Goal: Information Seeking & Learning: Check status

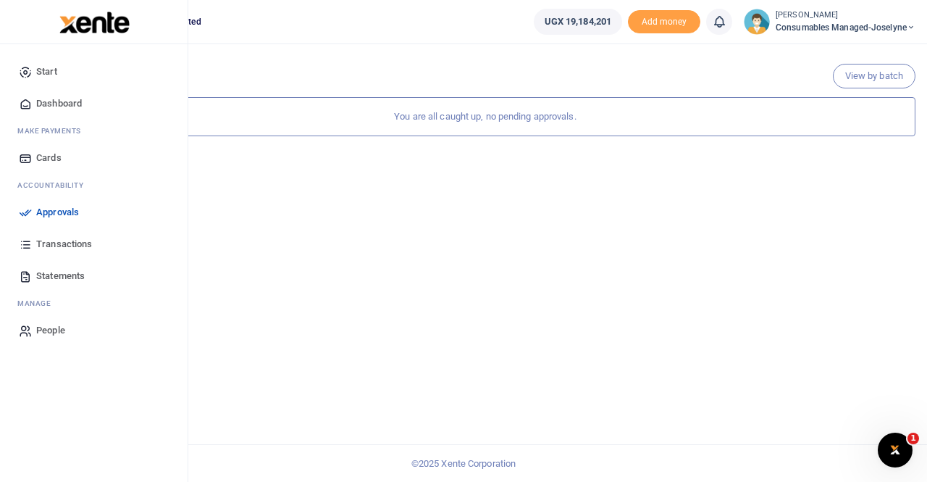
click at [49, 243] on span "Transactions" at bounding box center [64, 244] width 56 height 14
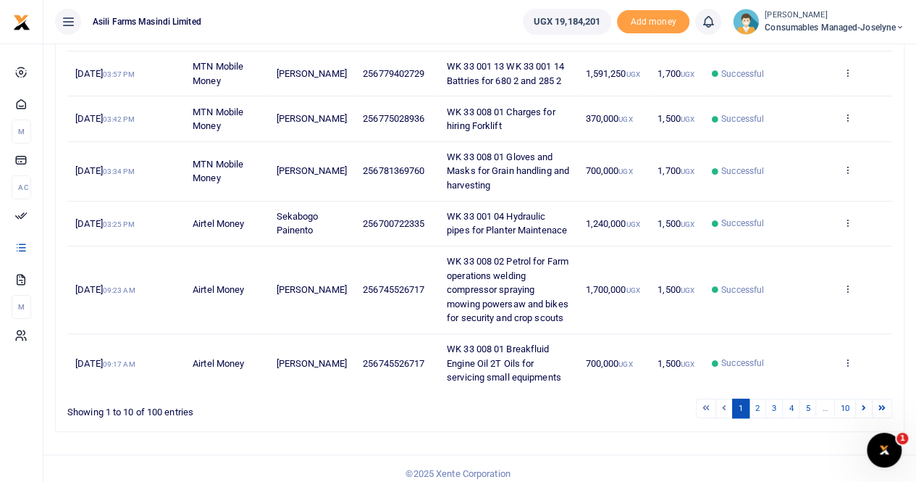
scroll to position [420, 0]
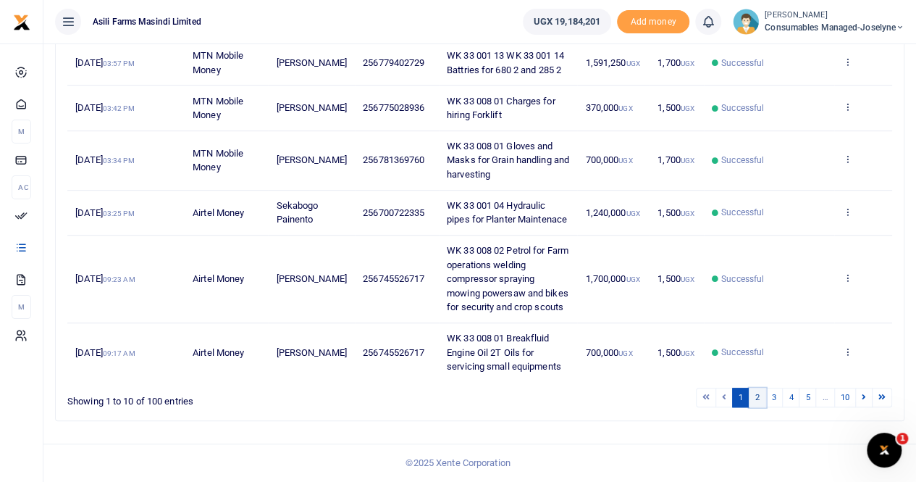
click at [761, 396] on link "2" at bounding box center [757, 397] width 17 height 20
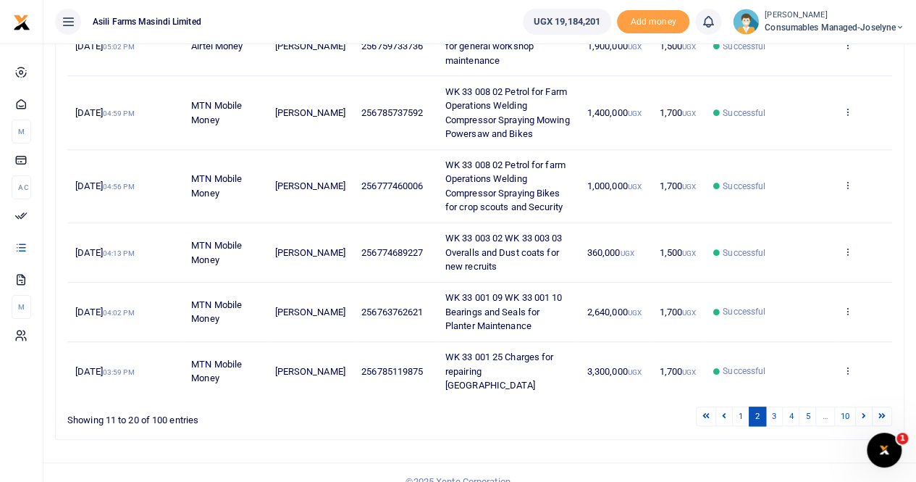
scroll to position [462, 0]
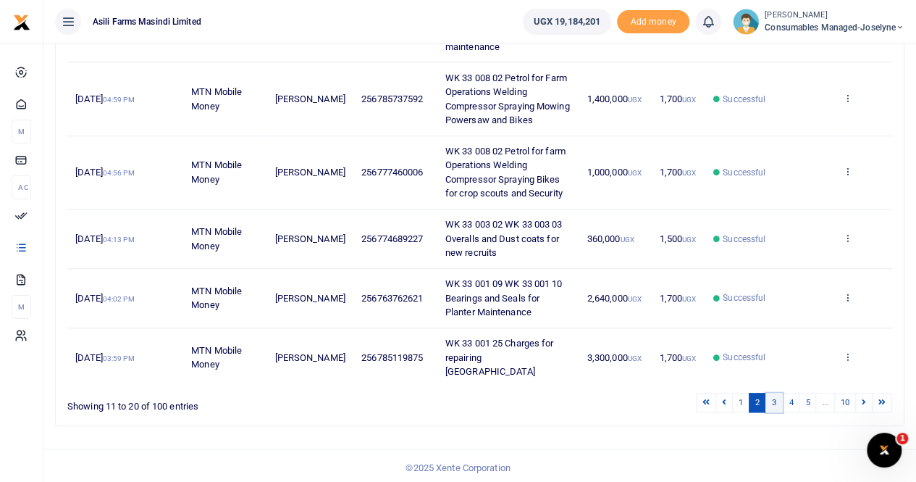
click at [778, 398] on link "3" at bounding box center [773, 402] width 17 height 20
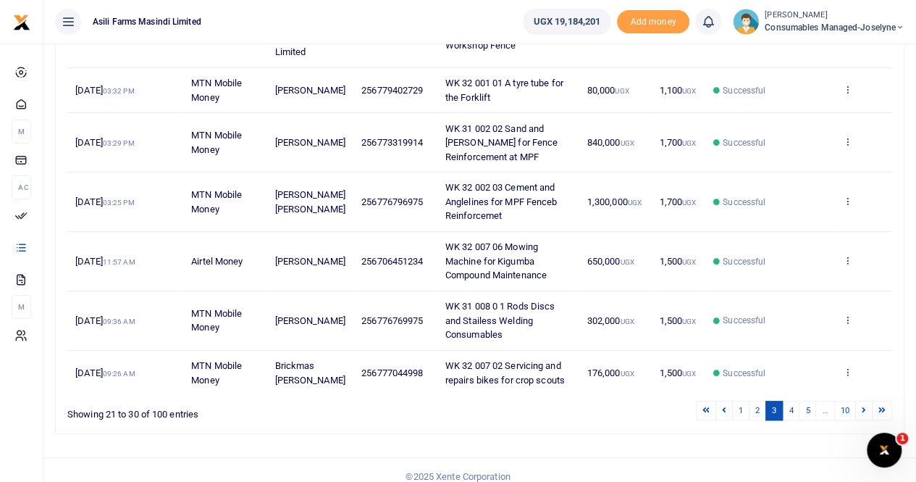
scroll to position [434, 0]
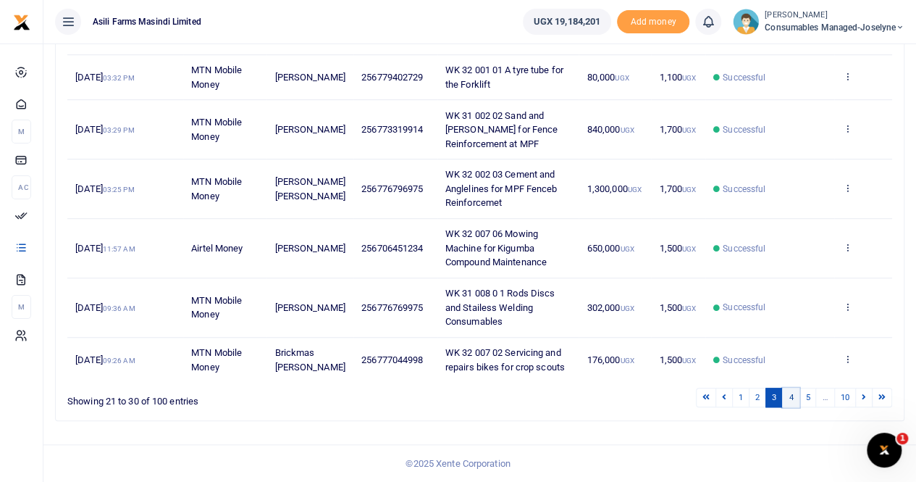
click at [790, 393] on link "4" at bounding box center [790, 397] width 17 height 20
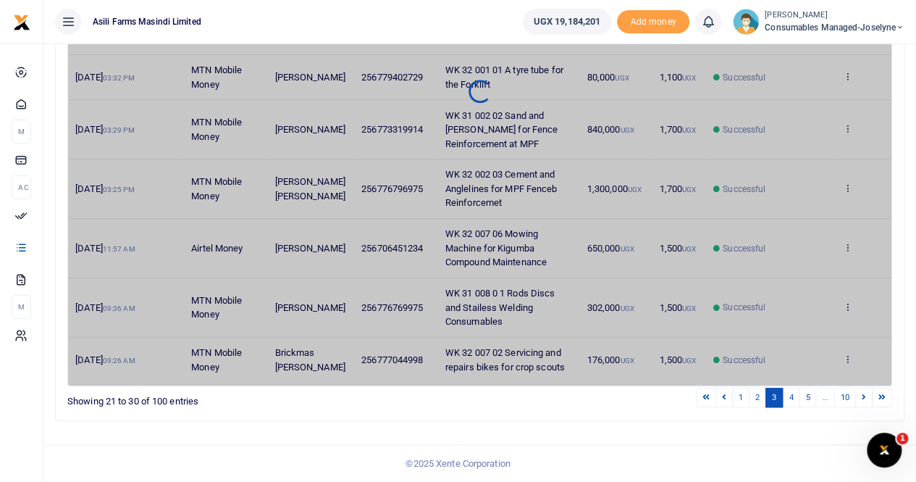
scroll to position [420, 0]
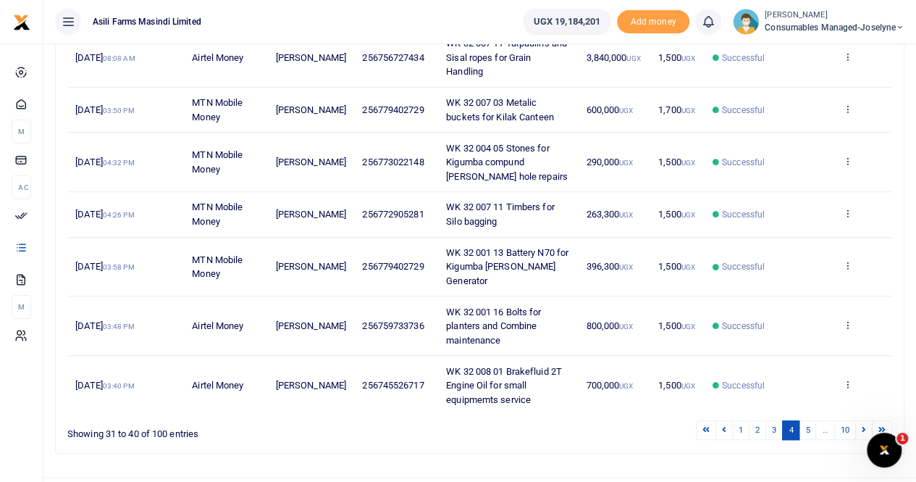
click at [827, 14] on small "[PERSON_NAME]" at bounding box center [835, 15] width 140 height 12
click at [839, 48] on link "Switch accounts" at bounding box center [849, 53] width 114 height 20
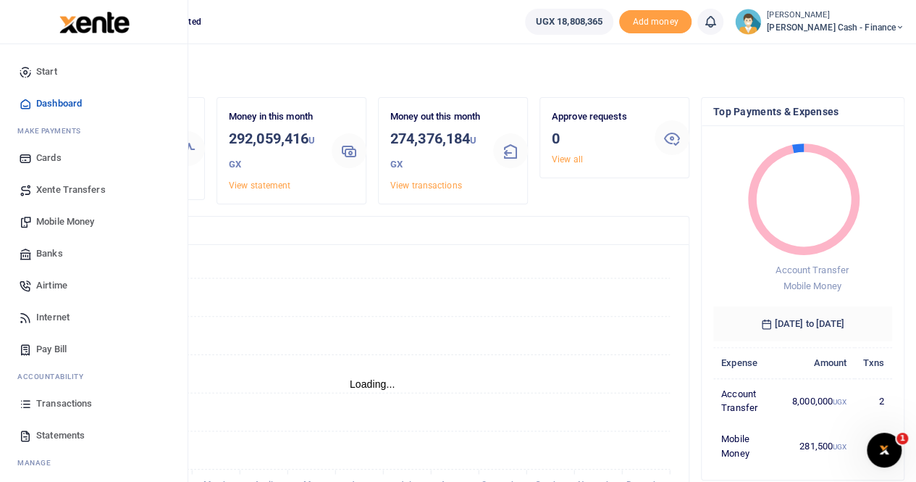
click at [54, 401] on span "Transactions" at bounding box center [64, 403] width 56 height 14
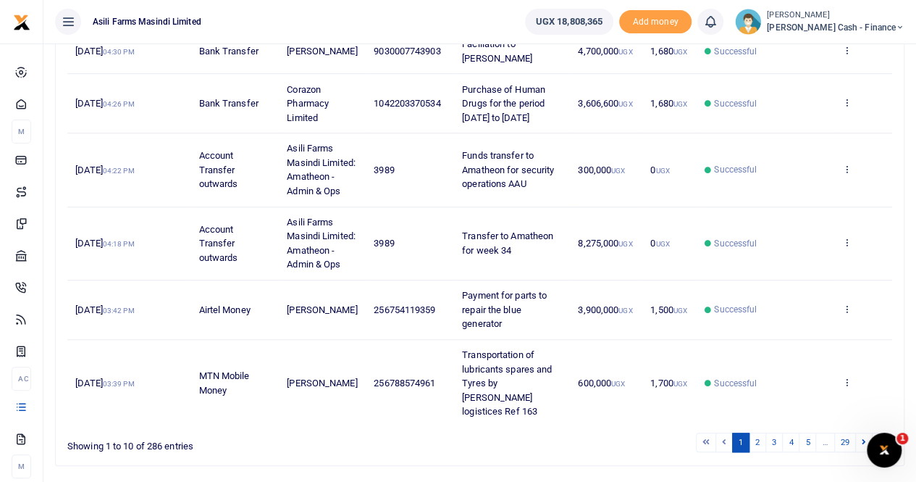
scroll to position [561, 0]
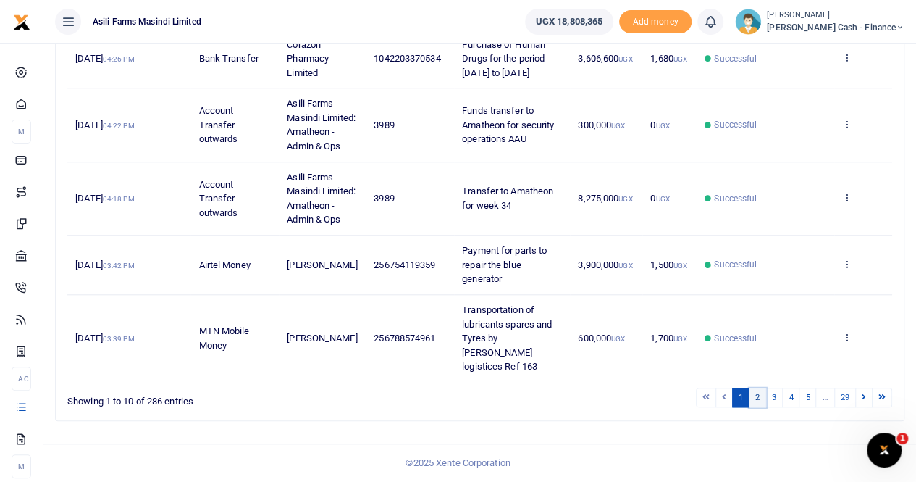
click at [758, 396] on link "2" at bounding box center [757, 397] width 17 height 20
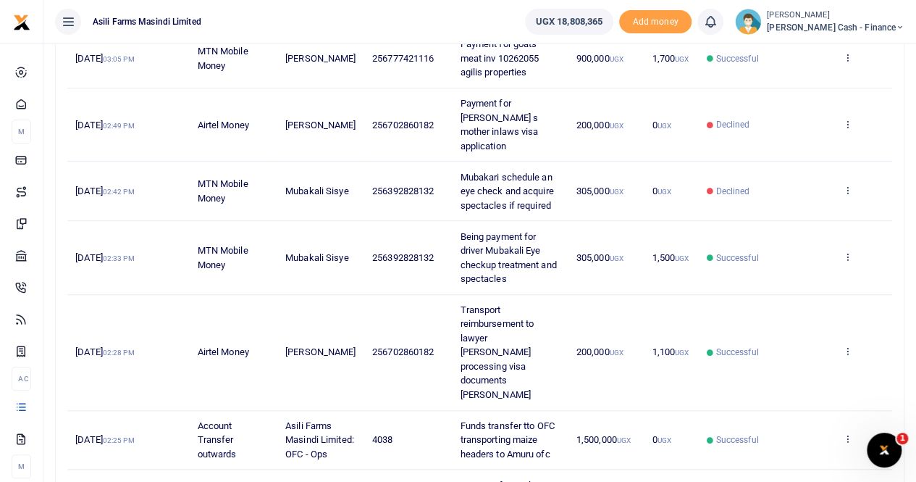
scroll to position [272, 0]
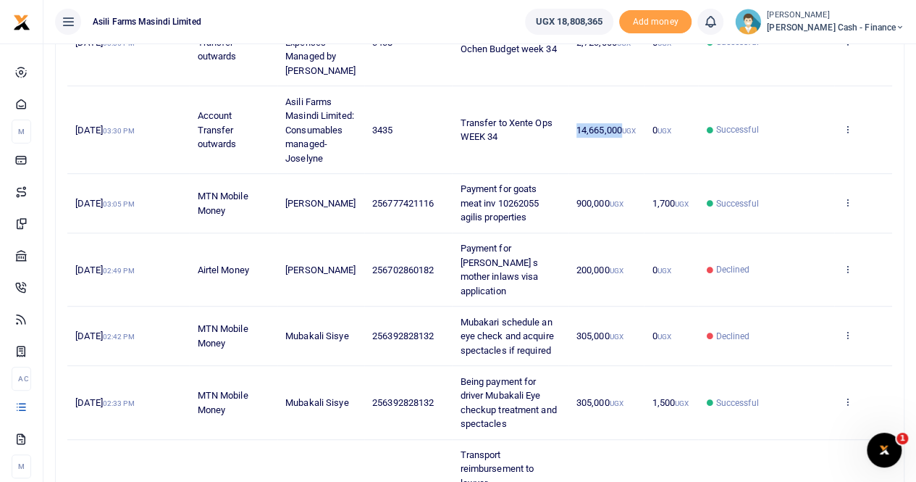
drag, startPoint x: 573, startPoint y: 146, endPoint x: 620, endPoint y: 148, distance: 46.4
click at [620, 148] on td "14,665,000 UGX" at bounding box center [606, 130] width 76 height 88
copy span "14,665,000"
click at [587, 104] on td "14,665,000 UGX" at bounding box center [606, 130] width 76 height 88
click at [615, 114] on td "14,665,000 UGX" at bounding box center [606, 130] width 76 height 88
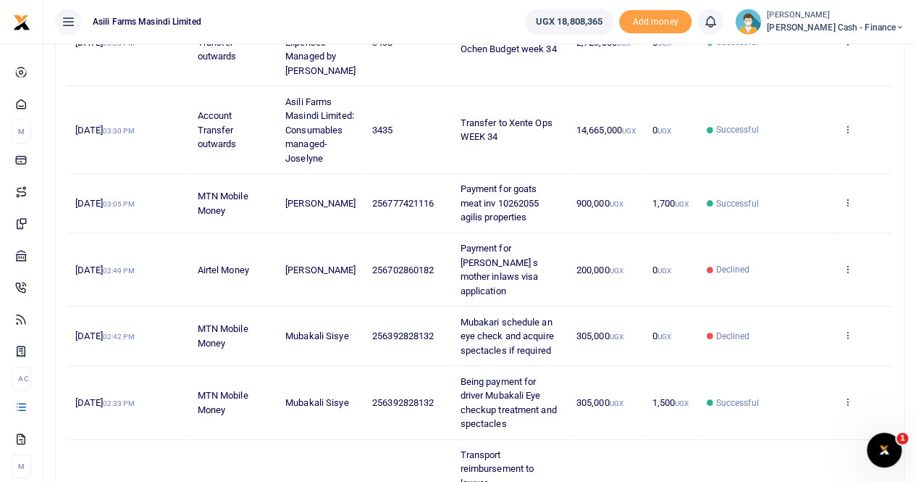
click at [801, 136] on td "Successful" at bounding box center [766, 130] width 136 height 88
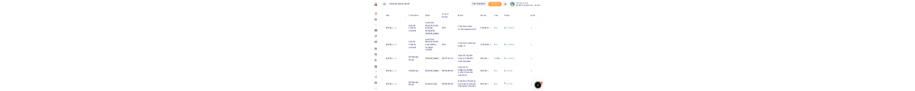
scroll to position [0, 0]
